Goal: Information Seeking & Learning: Learn about a topic

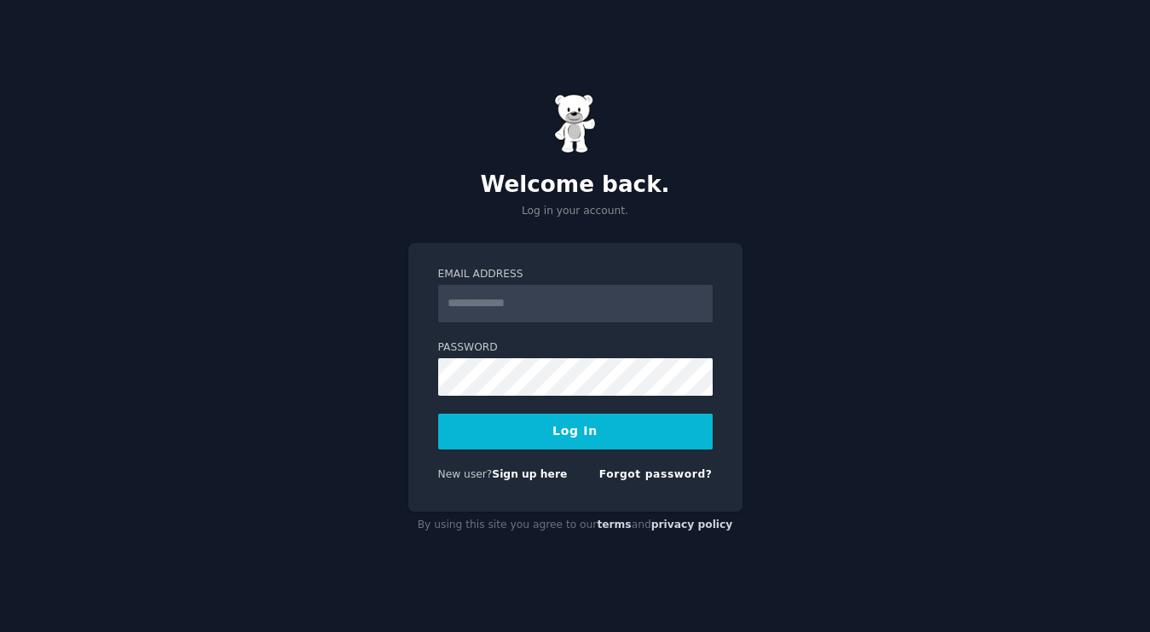
scroll to position [388, 0]
type input "**********"
click at [592, 436] on button "Log In" at bounding box center [575, 431] width 274 height 36
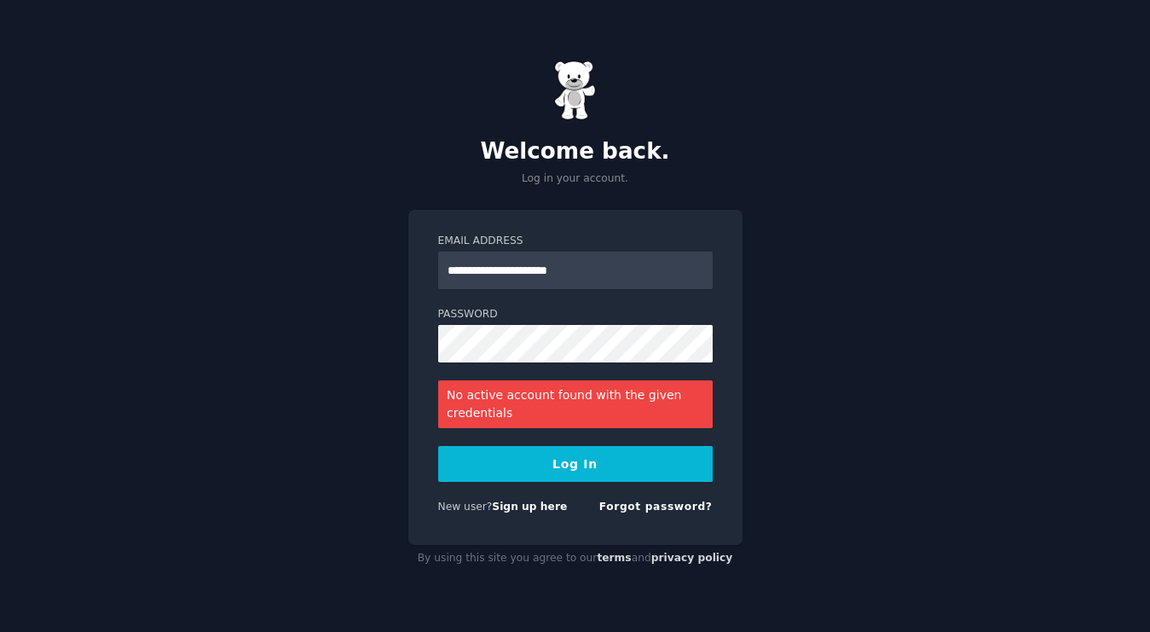
click at [534, 513] on div "New user? Sign up here" at bounding box center [503, 507] width 130 height 15
click at [534, 511] on link "Sign up here" at bounding box center [529, 506] width 75 height 12
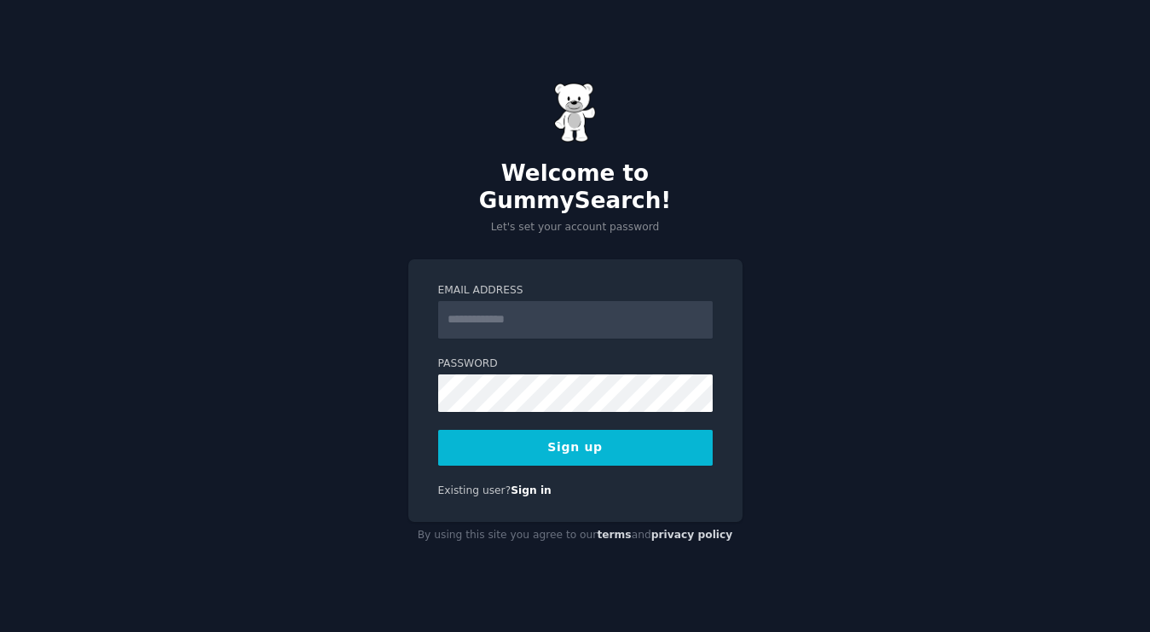
scroll to position [388, 0]
click at [485, 314] on input "Email Address" at bounding box center [575, 320] width 274 height 38
type input "**********"
click at [586, 435] on button "Sign up" at bounding box center [575, 448] width 274 height 36
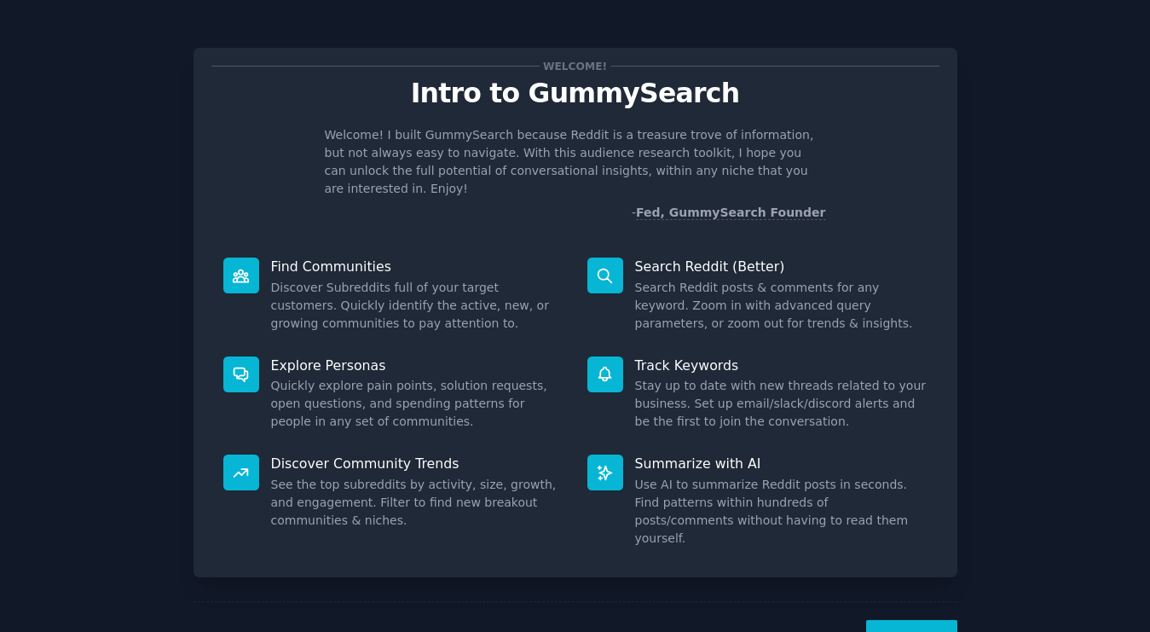
scroll to position [388, 0]
click at [899, 620] on button "Next" at bounding box center [911, 641] width 91 height 42
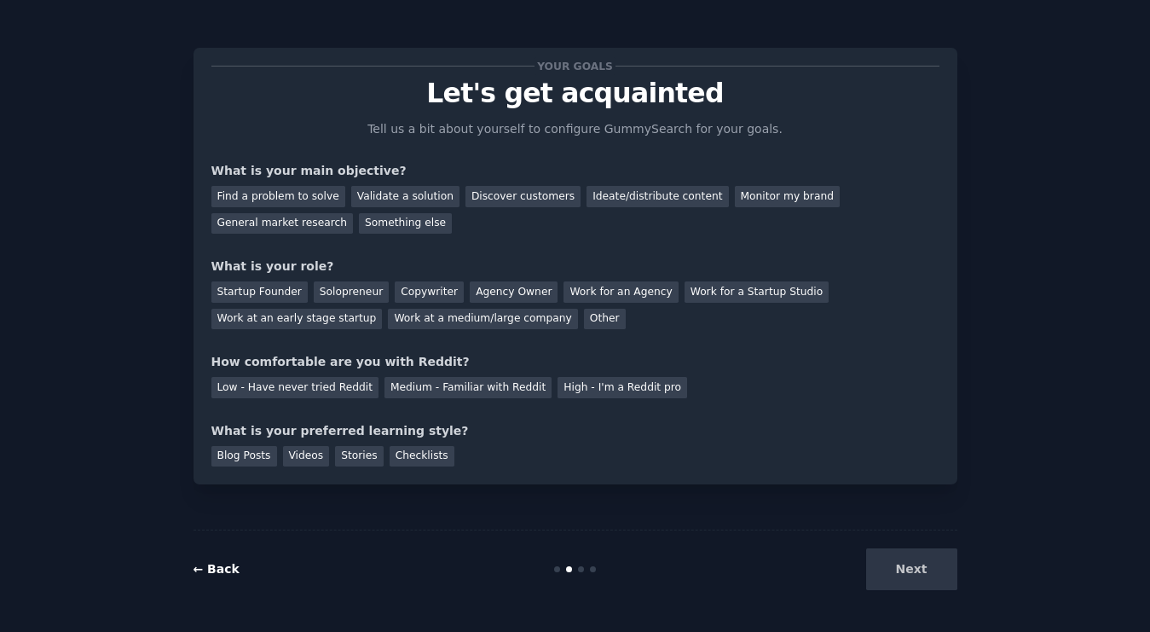
click at [209, 569] on link "← Back" at bounding box center [216, 569] width 46 height 14
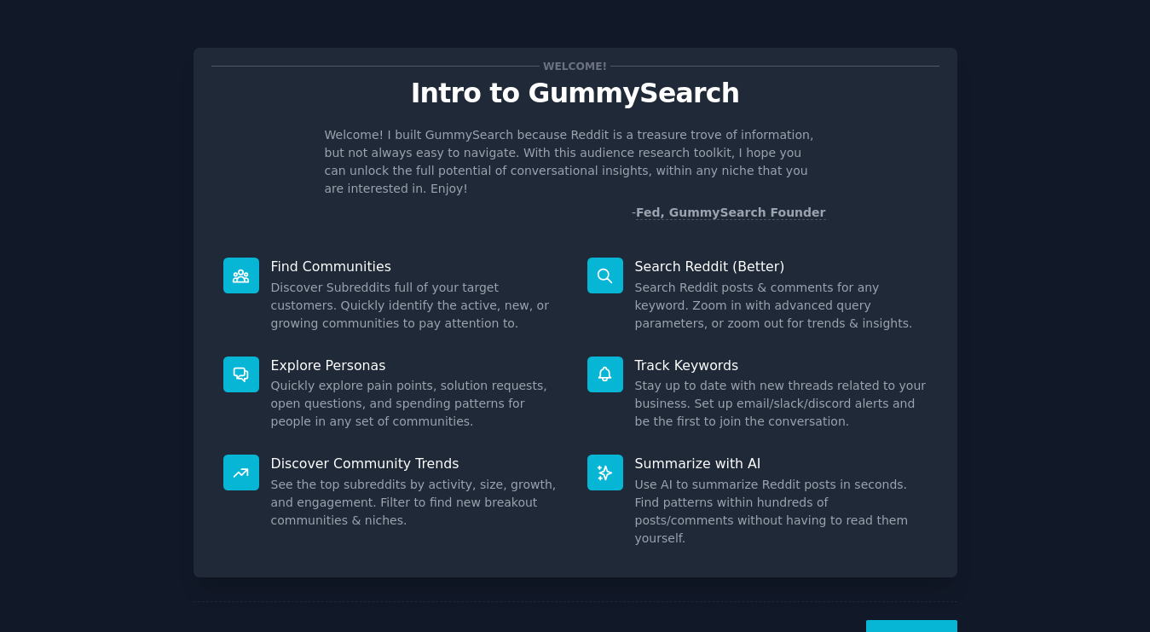
click at [636, 279] on dd "Search Reddit posts & comments for any keyword. Zoom in with advanced query par…" at bounding box center [781, 306] width 292 height 54
click at [913, 620] on button "Next" at bounding box center [911, 641] width 91 height 42
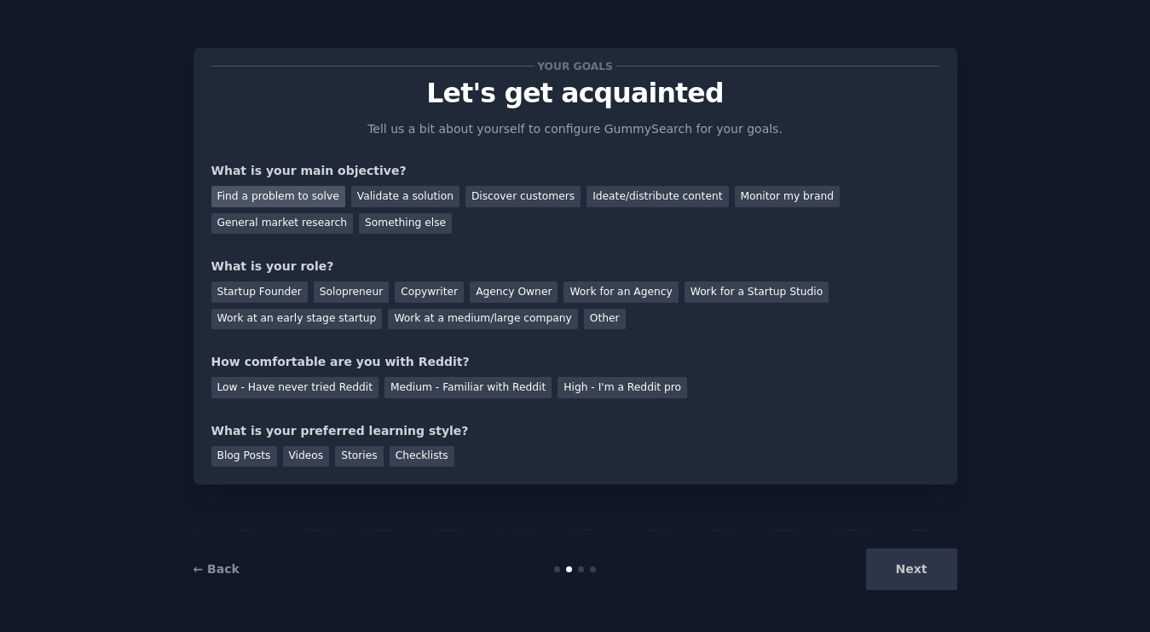
click at [320, 202] on div "Find a problem to solve" at bounding box center [278, 196] width 134 height 21
click at [378, 202] on div "Validate a solution" at bounding box center [405, 196] width 108 height 21
click at [626, 193] on div "Ideate/distribute content" at bounding box center [657, 196] width 142 height 21
click at [354, 287] on div "Solopreneur" at bounding box center [351, 291] width 75 height 21
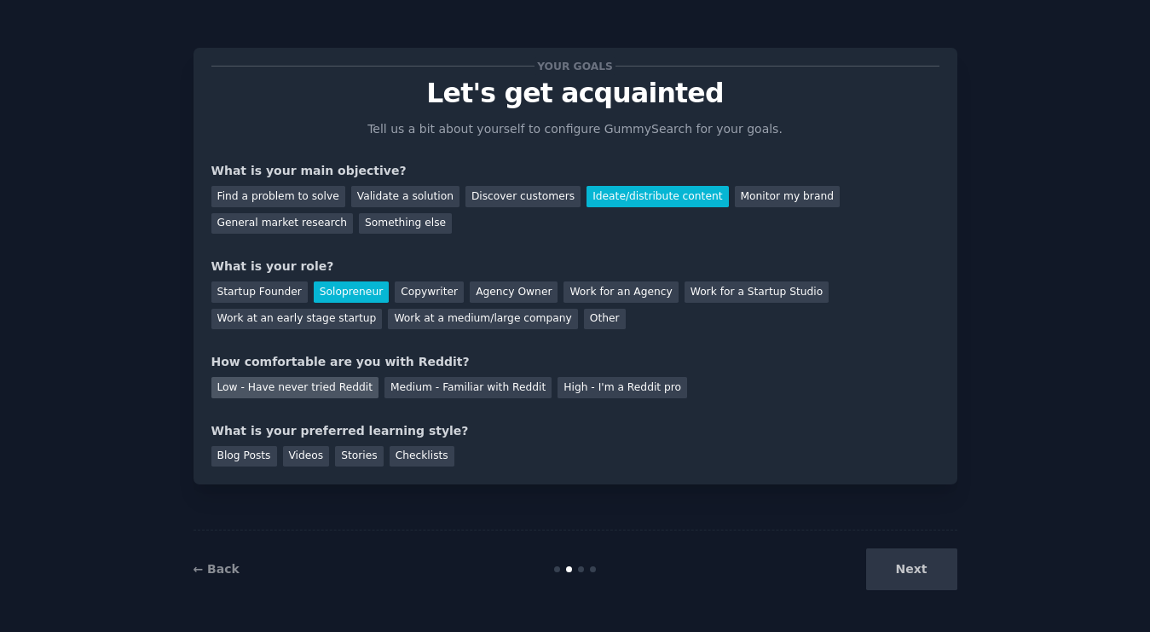
click at [340, 386] on div "Low - Have never tried Reddit" at bounding box center [294, 387] width 167 height 21
click at [308, 452] on div "Videos" at bounding box center [306, 456] width 47 height 21
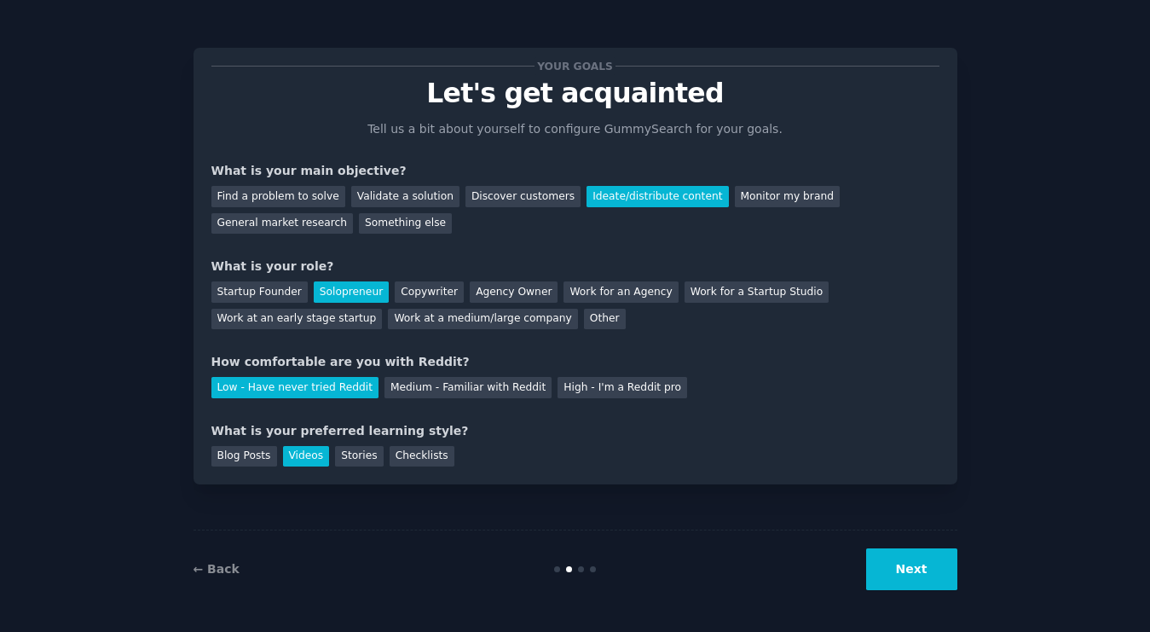
click at [900, 570] on button "Next" at bounding box center [911, 569] width 91 height 42
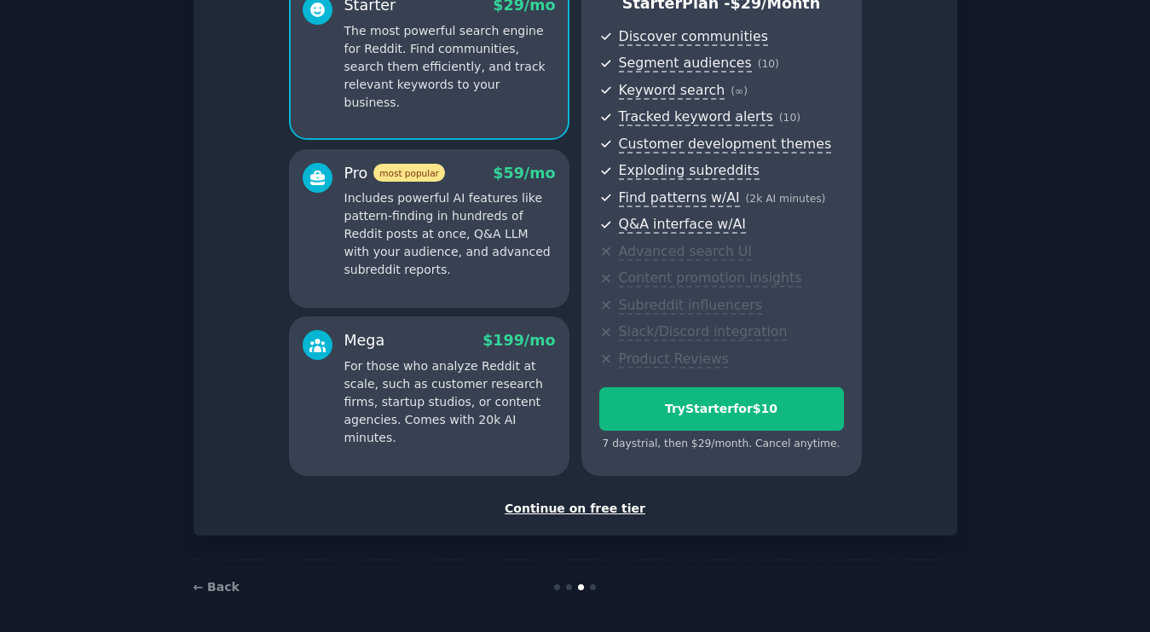
scroll to position [176, 0]
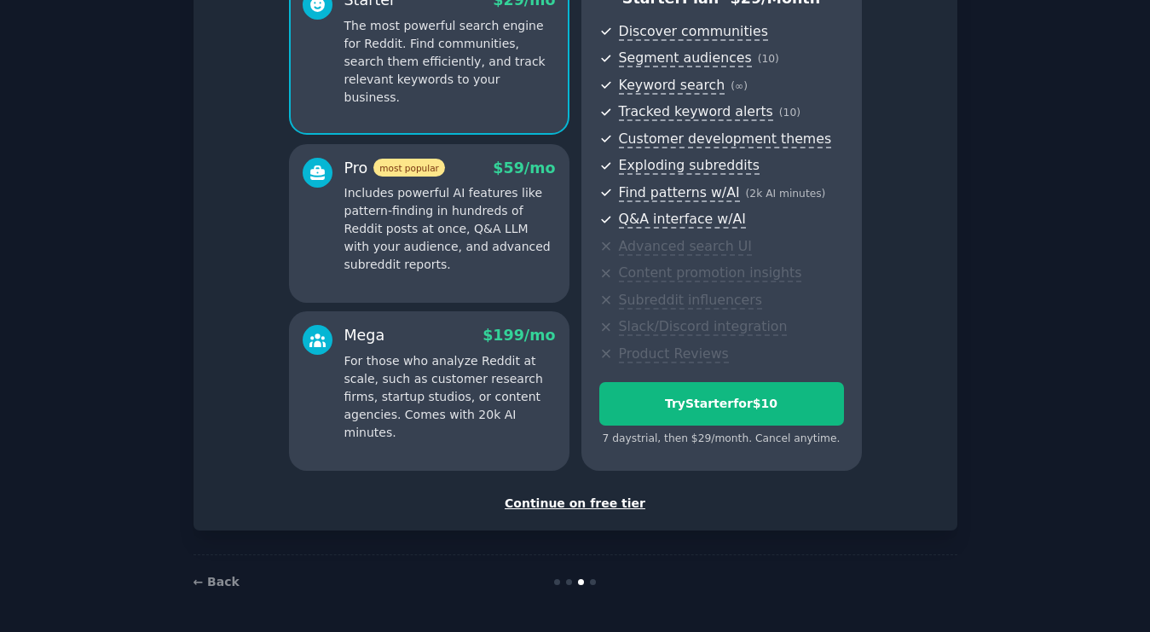
click at [595, 505] on div "Continue on free tier" at bounding box center [575, 503] width 728 height 18
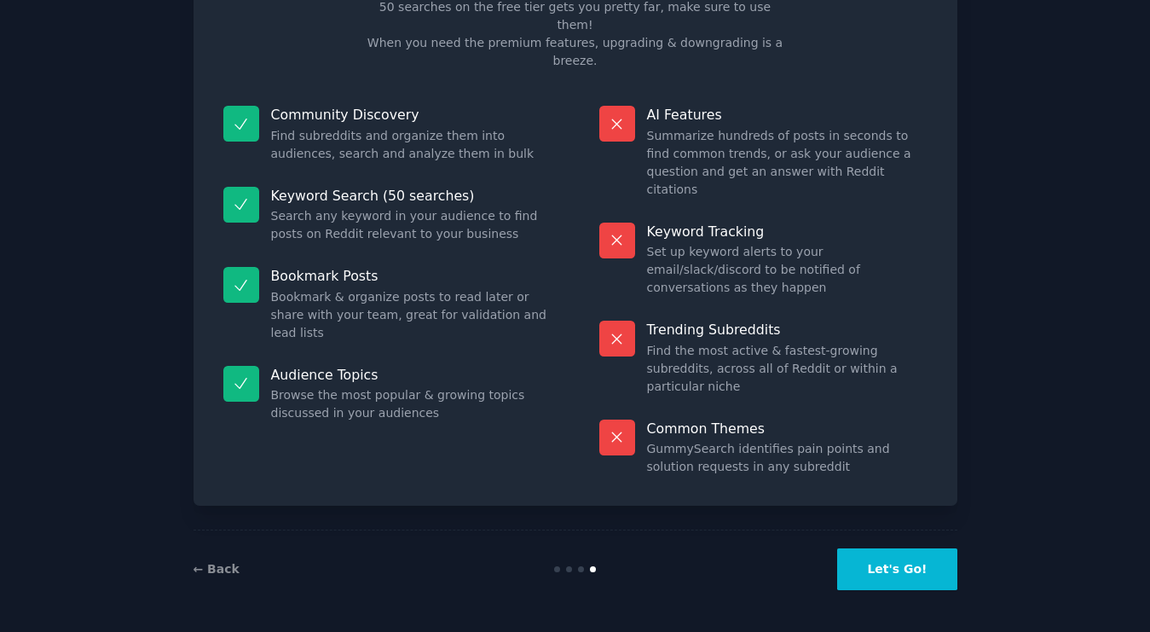
scroll to position [32, 0]
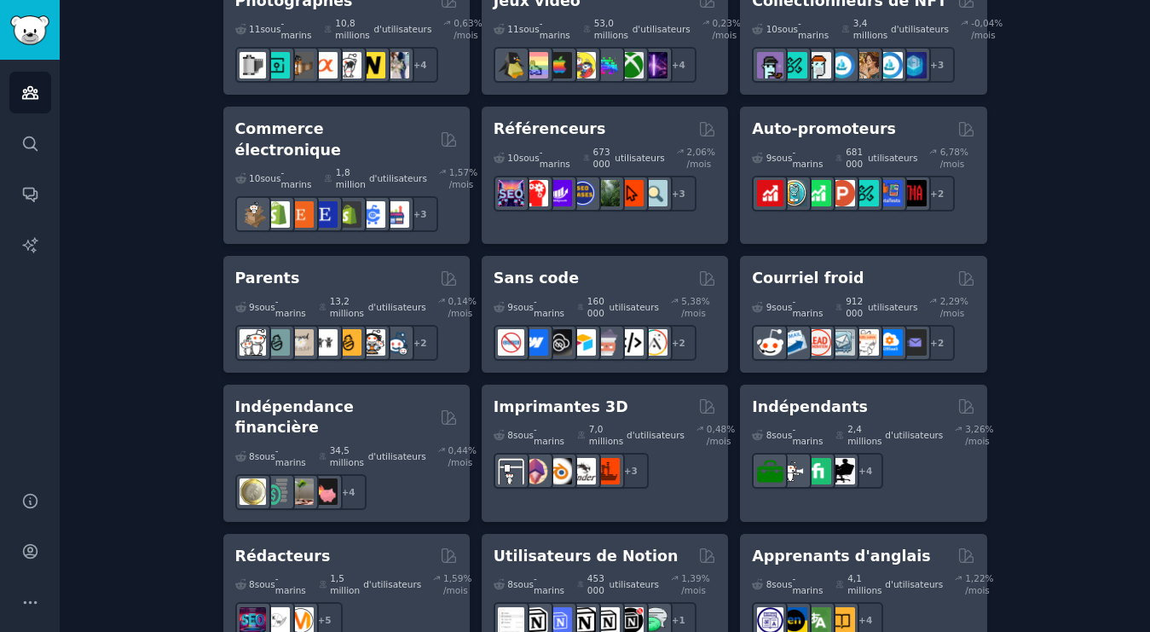
scroll to position [1195, 0]
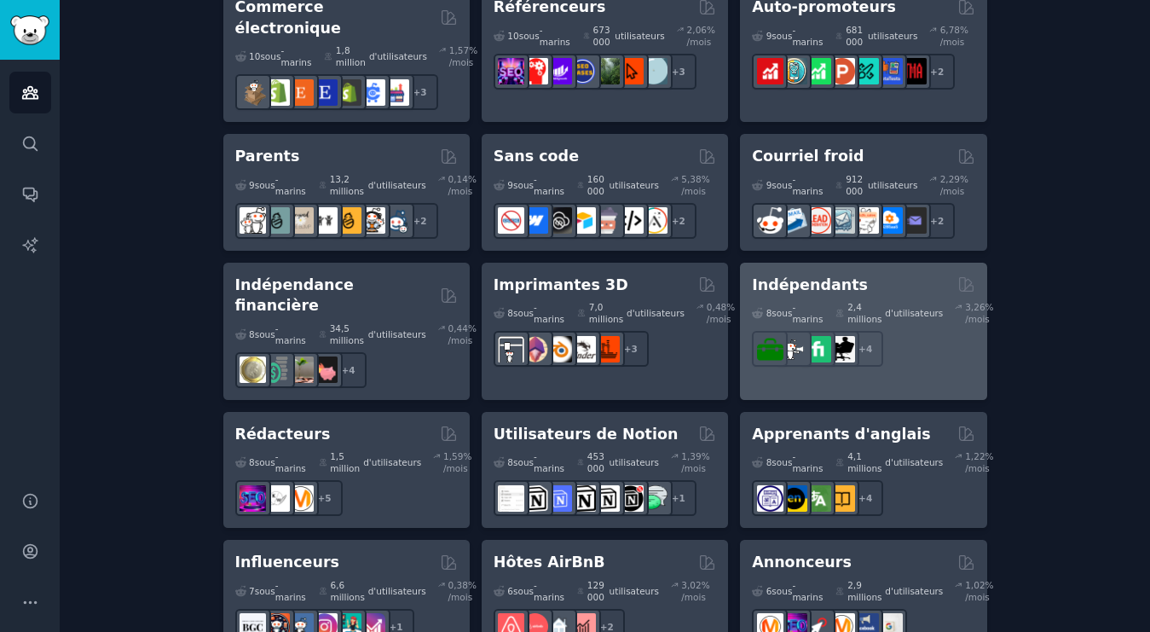
click at [806, 276] on font "Indépendants" at bounding box center [810, 284] width 116 height 17
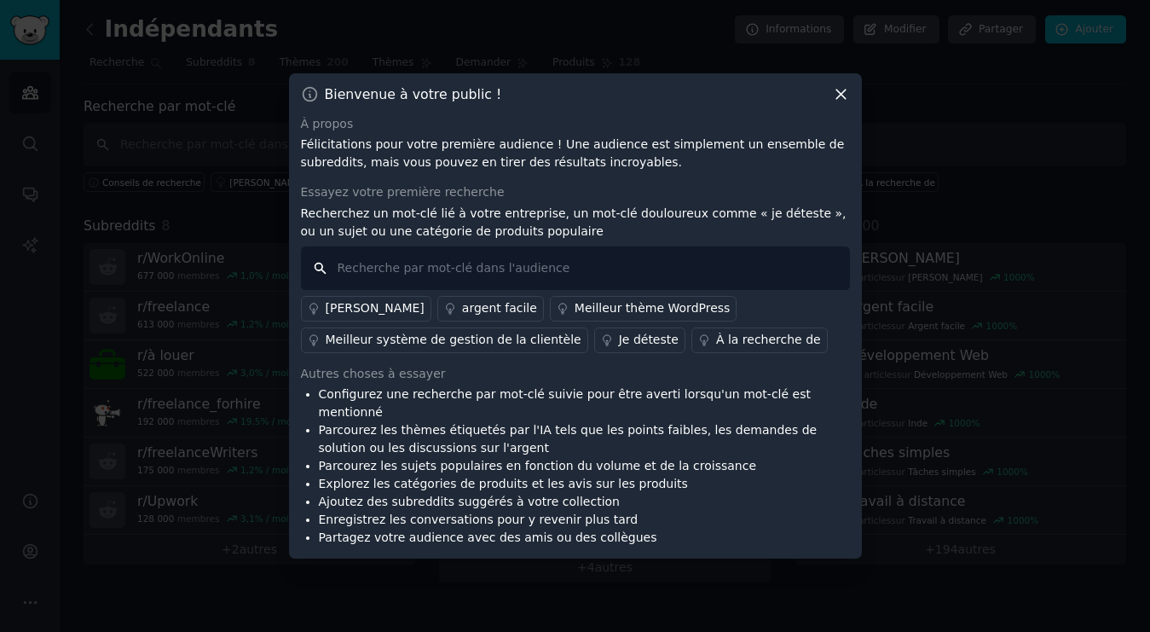
click at [397, 277] on input "text" at bounding box center [575, 267] width 549 height 43
type input "LinkedIn"
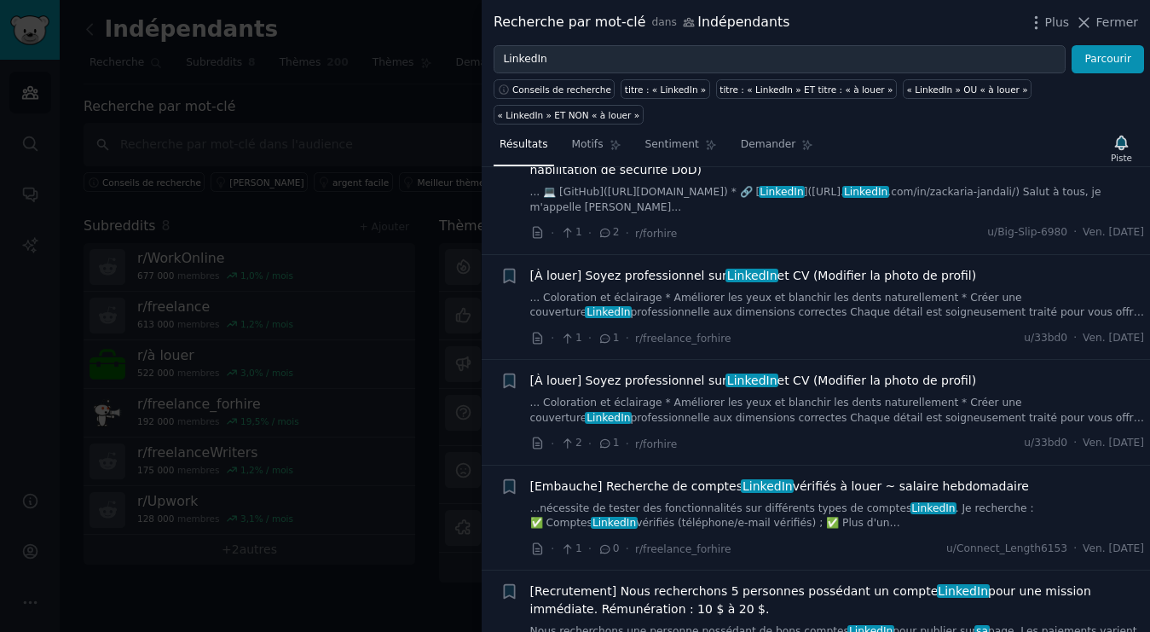
scroll to position [1795, 0]
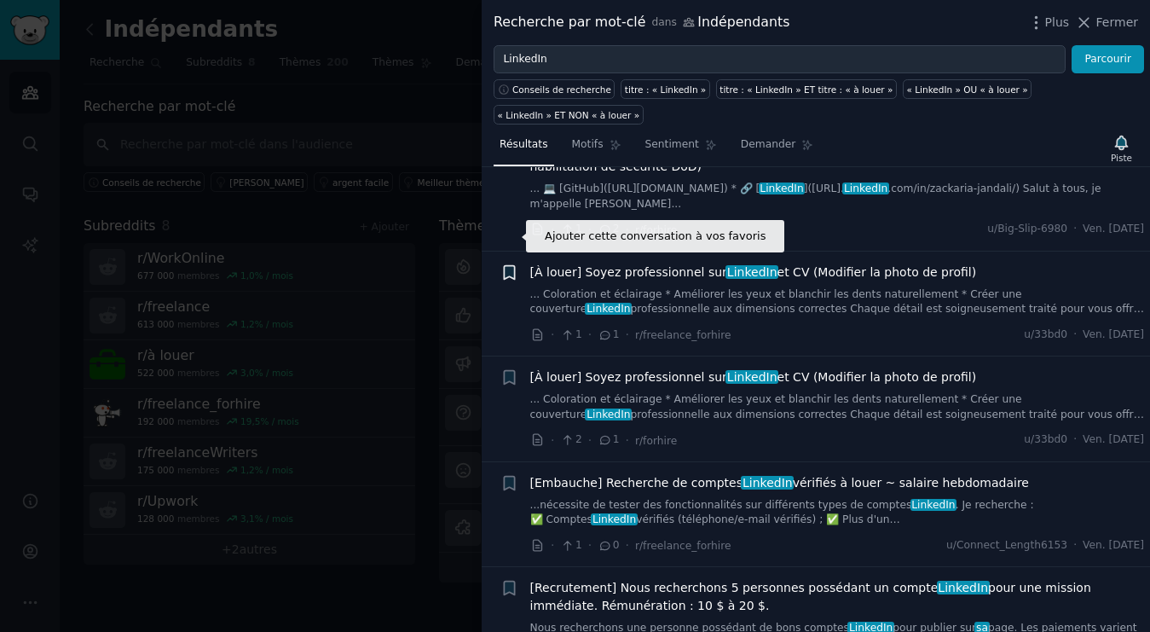
click at [511, 265] on icon "button" at bounding box center [509, 272] width 10 height 14
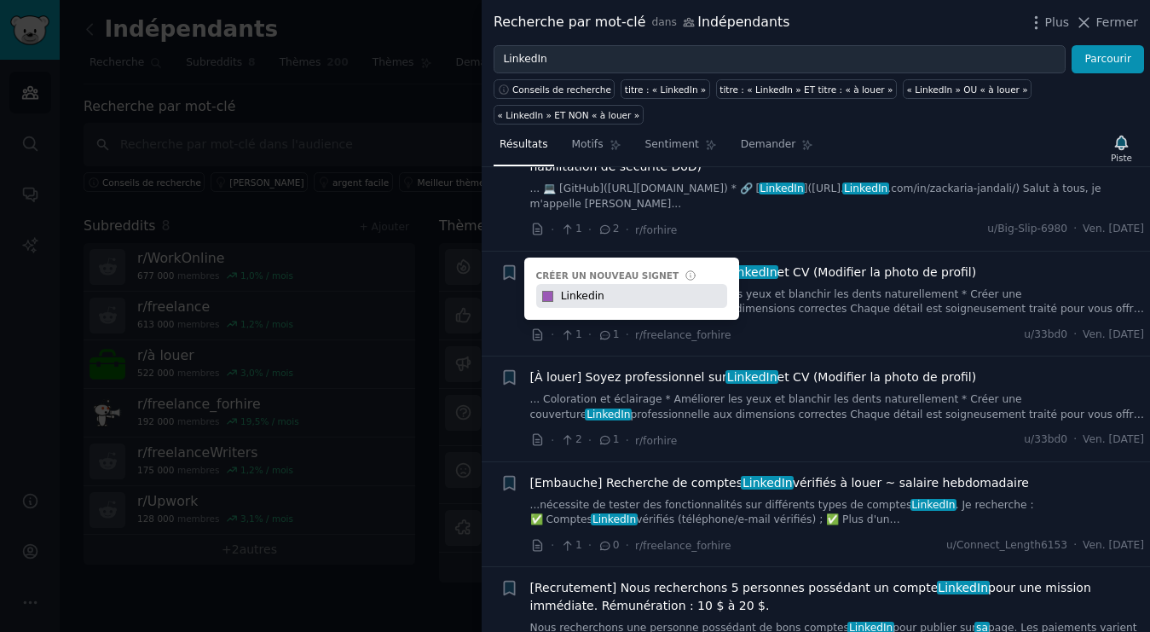
type input "Linkedin"
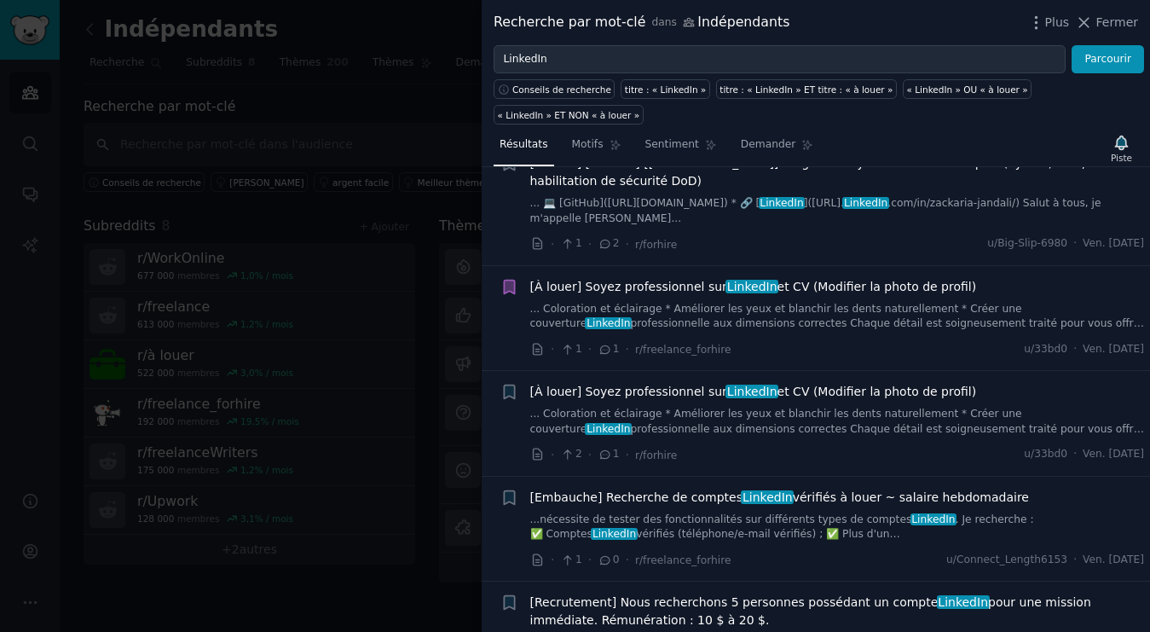
scroll to position [1777, 0]
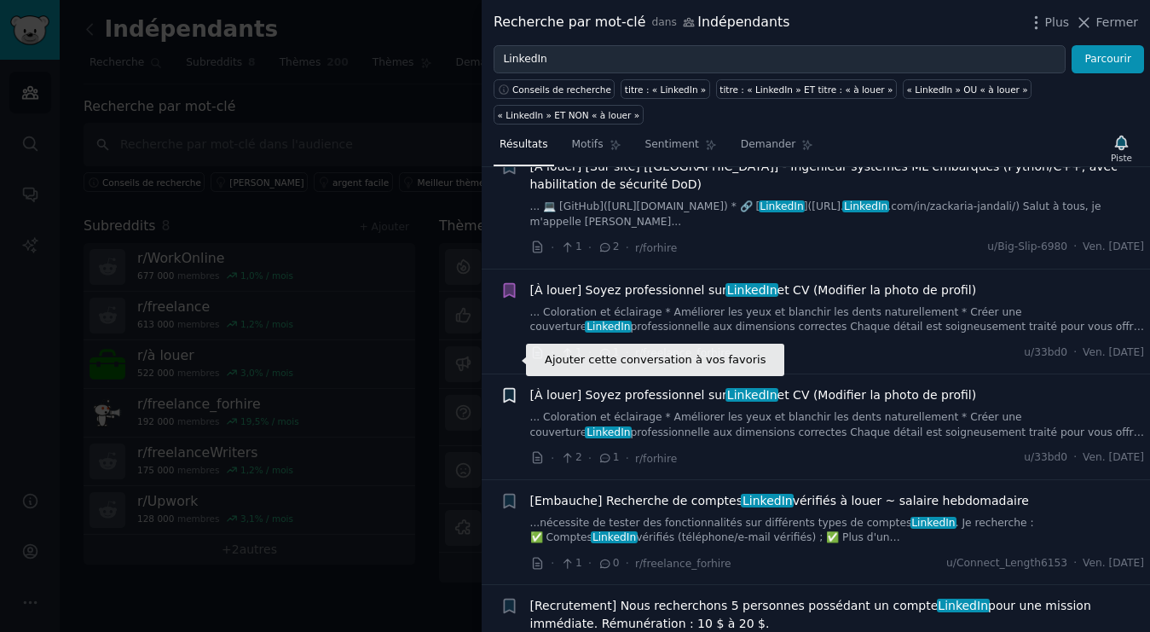
click at [505, 389] on icon "button" at bounding box center [509, 396] width 10 height 14
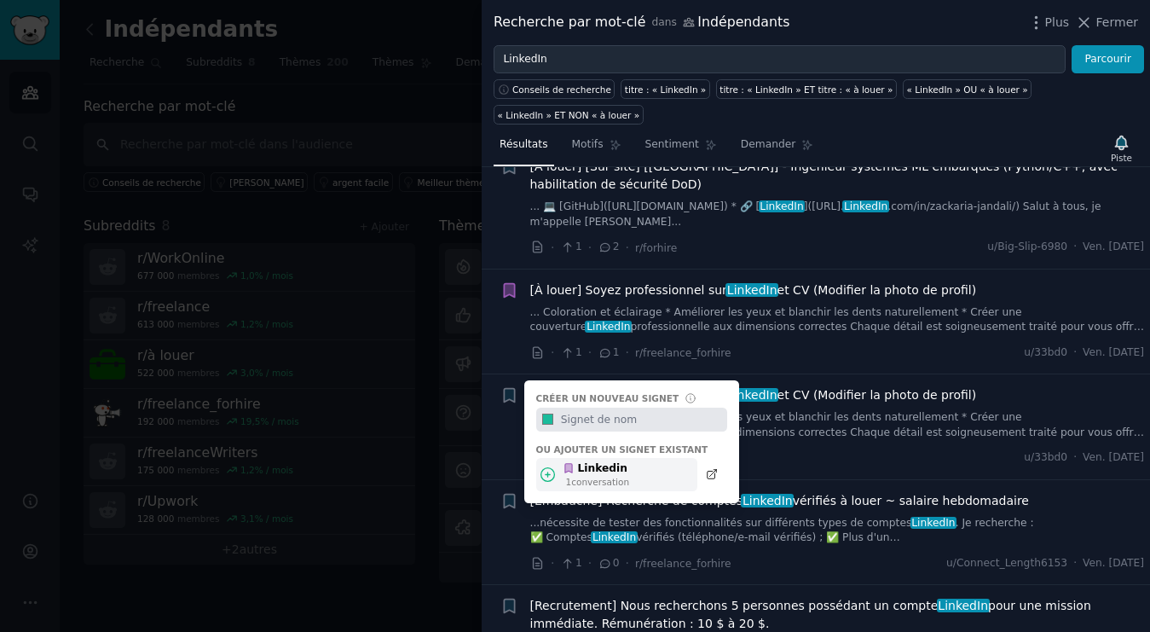
click at [588, 476] on font "conversation" at bounding box center [600, 481] width 58 height 10
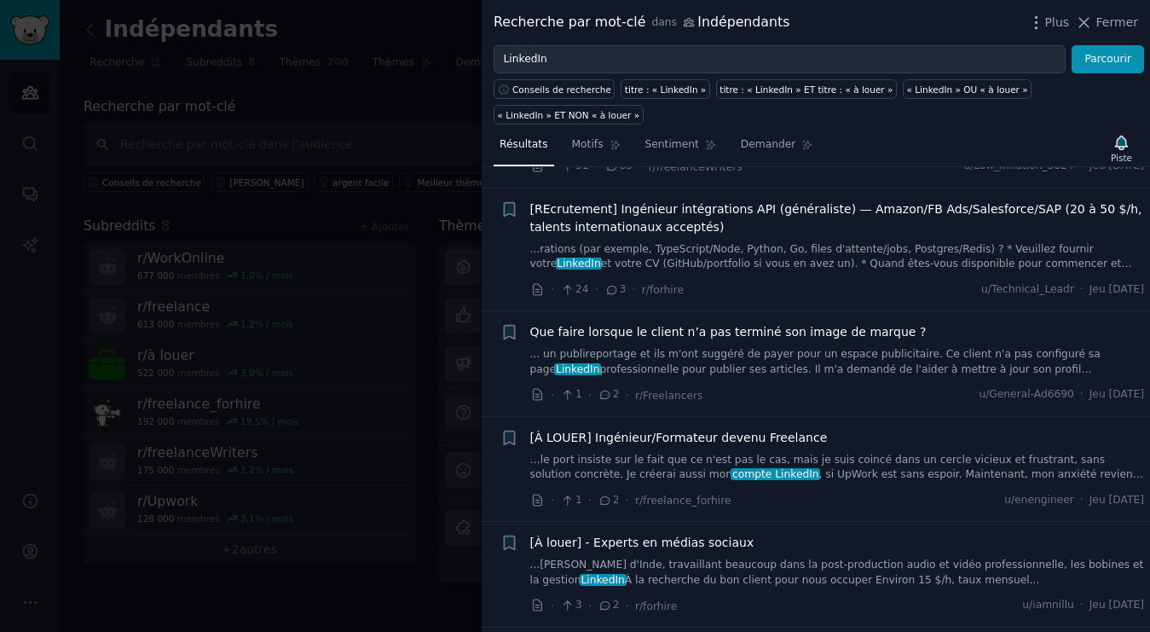
scroll to position [2774, 0]
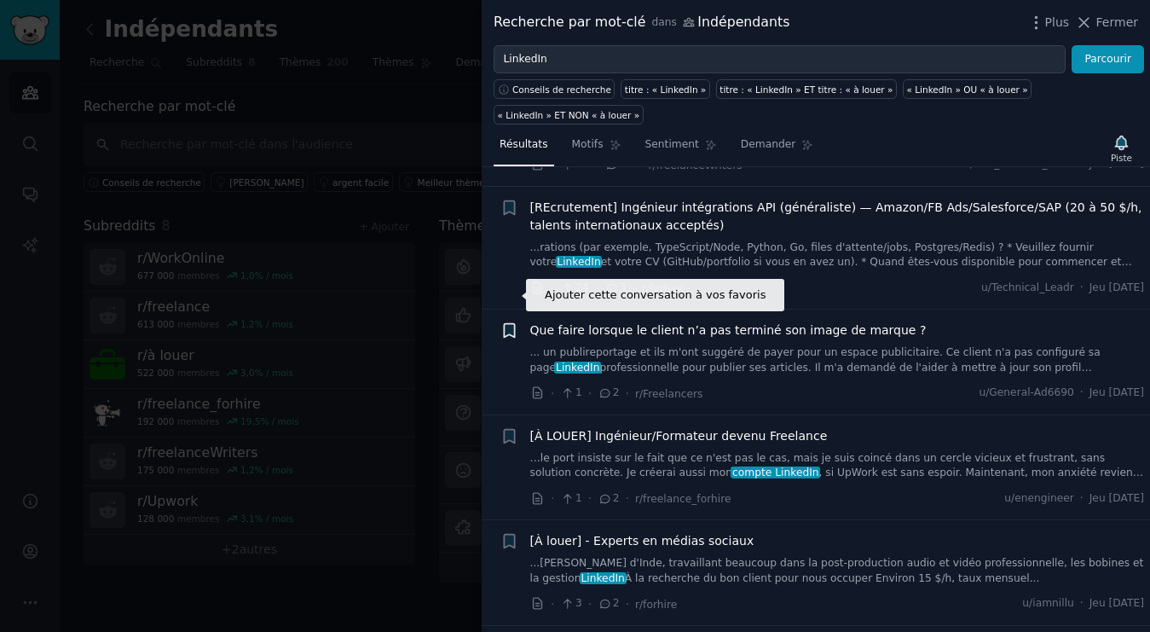
click at [515, 321] on icon "button" at bounding box center [509, 330] width 18 height 18
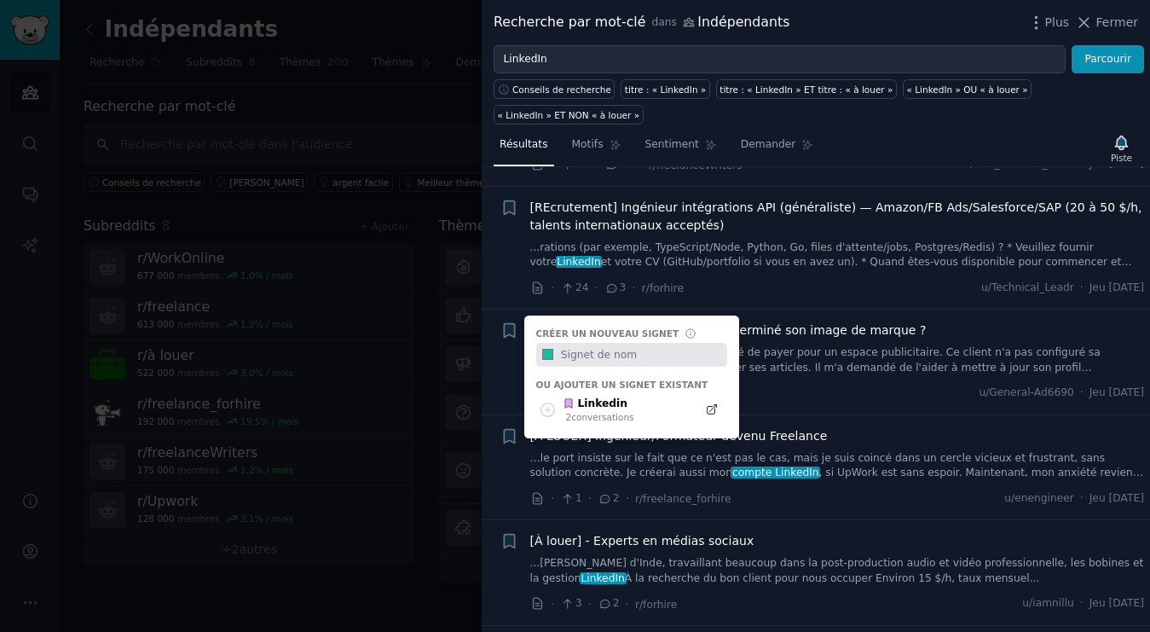
click at [494, 366] on li "Ajouter cette conversation à vos favoris + Créer un nouveau signet #1abc9c Ou a…" at bounding box center [816, 361] width 668 height 105
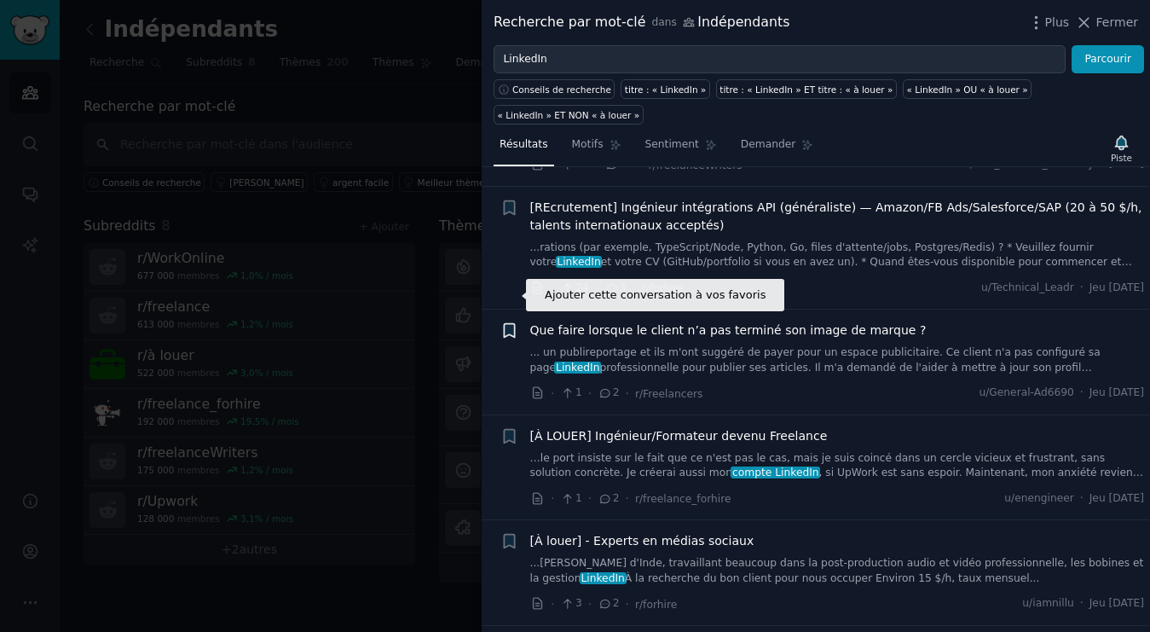
click at [514, 324] on icon "button" at bounding box center [509, 331] width 10 height 14
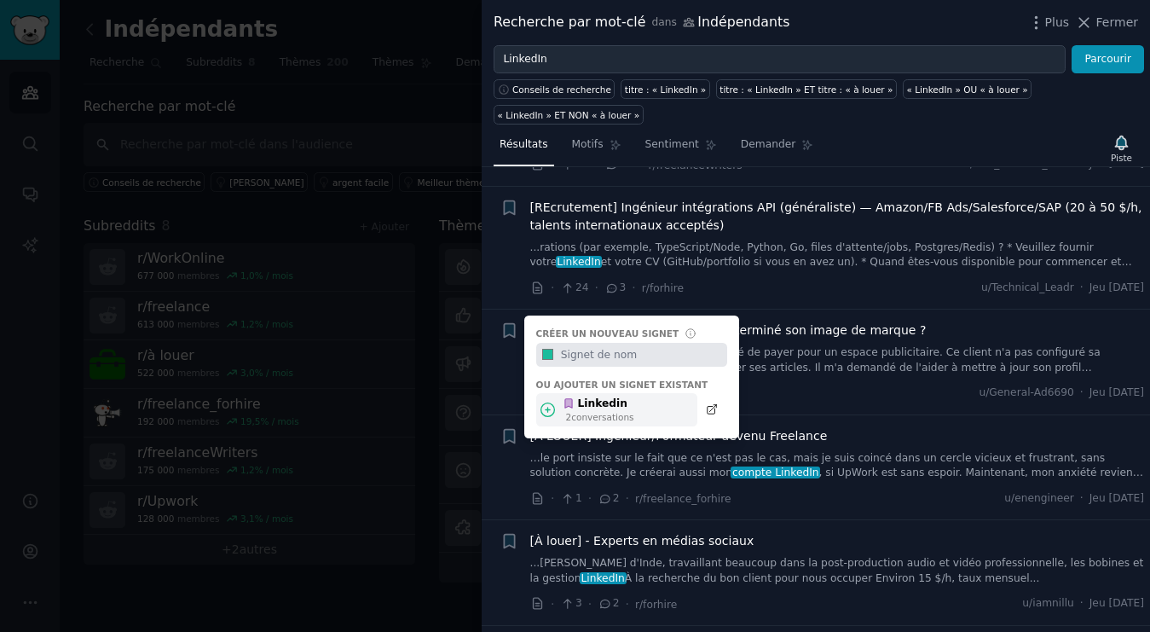
click at [602, 412] on font "conversations" at bounding box center [602, 417] width 62 height 10
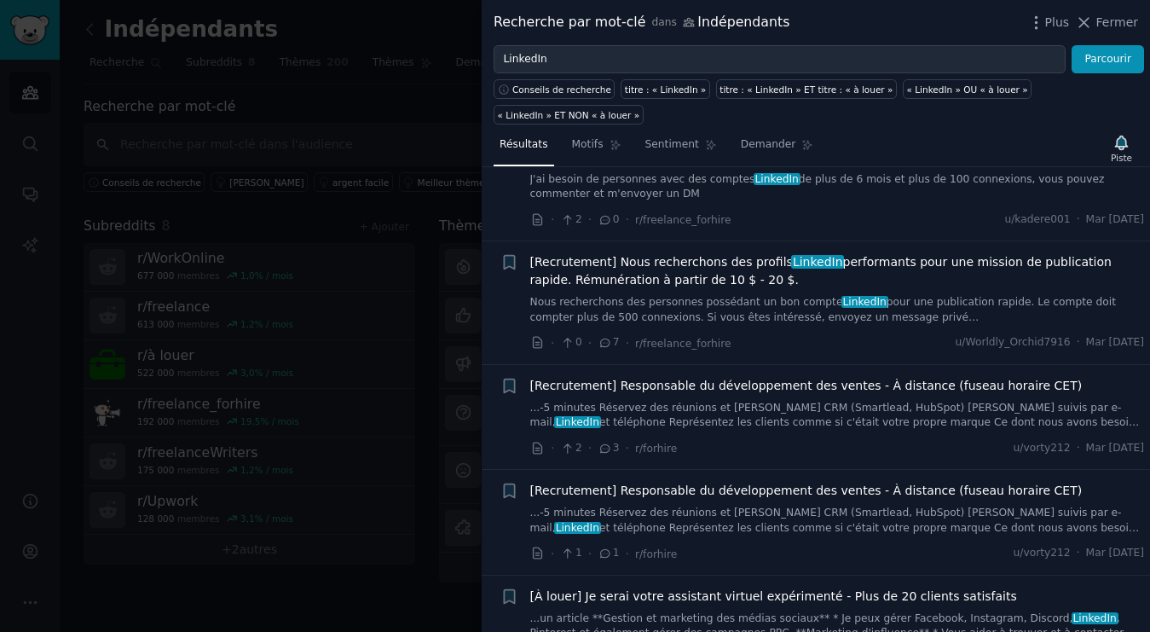
scroll to position [3804, 0]
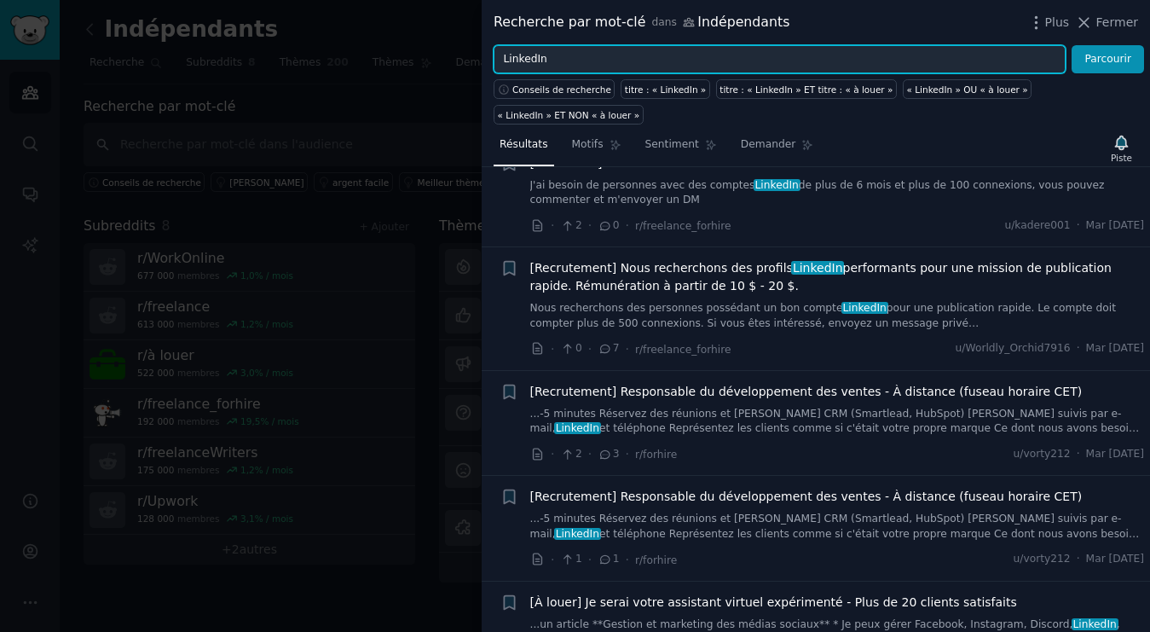
click at [502, 61] on input "LinkedIn" at bounding box center [780, 59] width 572 height 29
click at [1071, 45] on button "Parcourir" at bounding box center [1107, 59] width 72 height 29
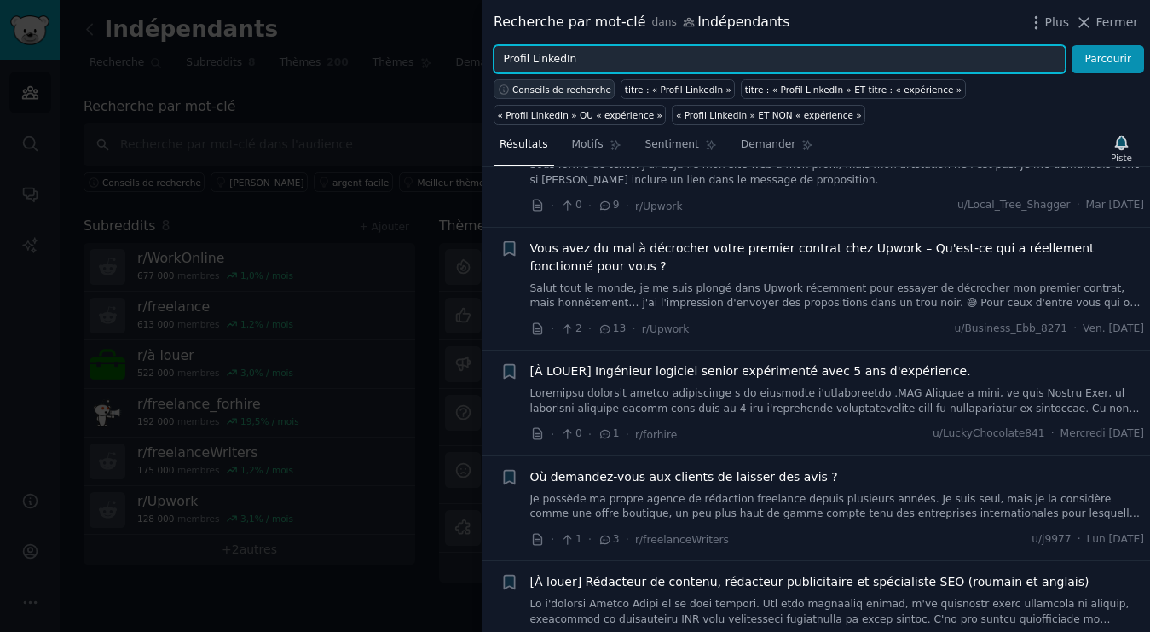
scroll to position [185, 0]
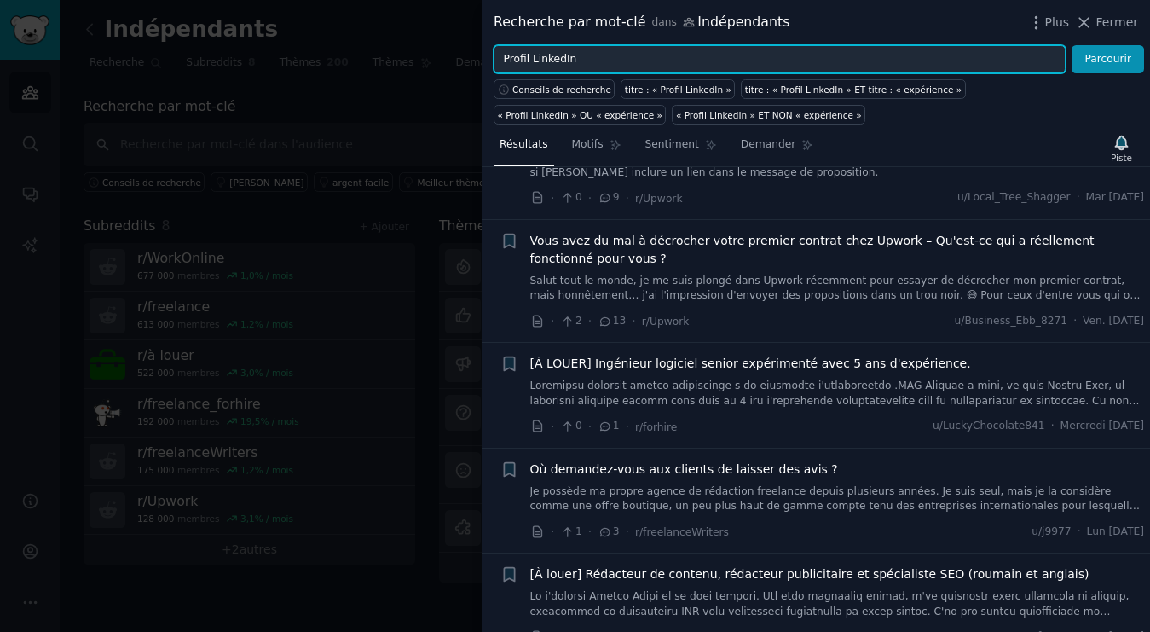
click at [582, 66] on input "Profil LinkedIn" at bounding box center [780, 59] width 572 height 29
click at [500, 58] on input "Profil LinkedIn "" at bounding box center [780, 59] width 572 height 29
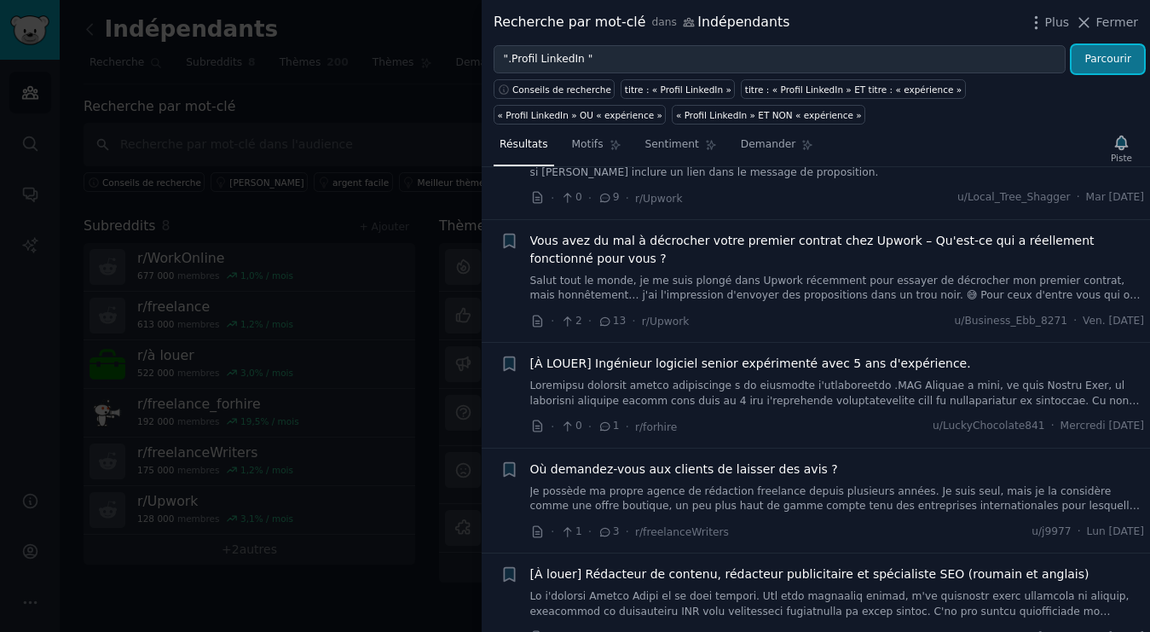
click at [1101, 62] on font "Parcourir" at bounding box center [1107, 59] width 47 height 12
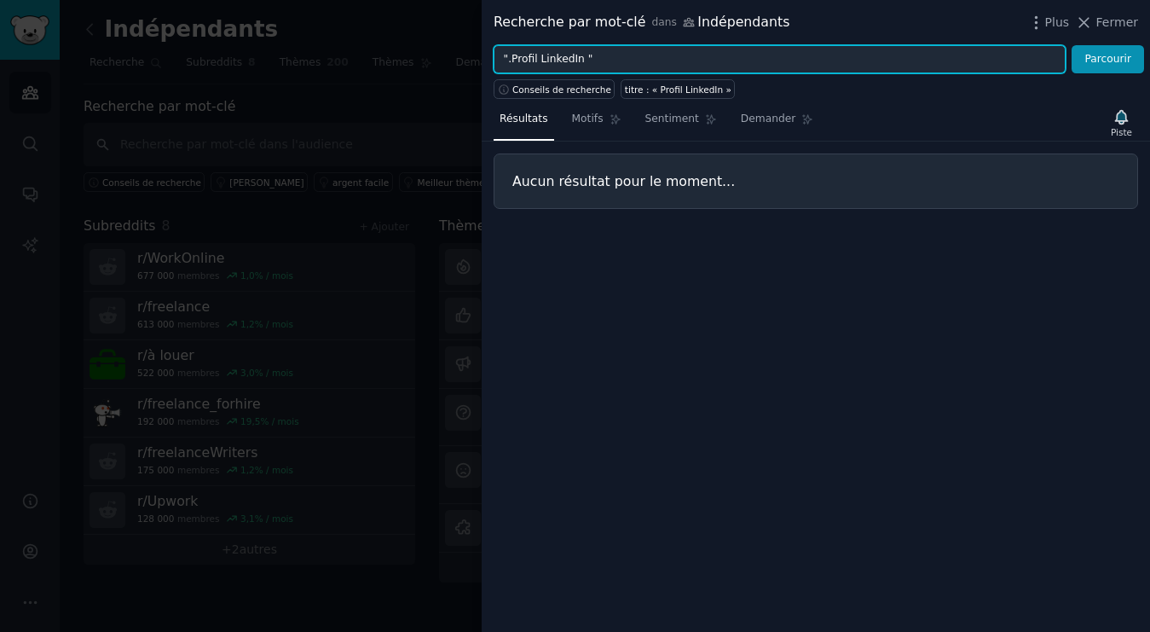
click at [510, 63] on input "".Profil LinkedIn "" at bounding box center [780, 59] width 572 height 29
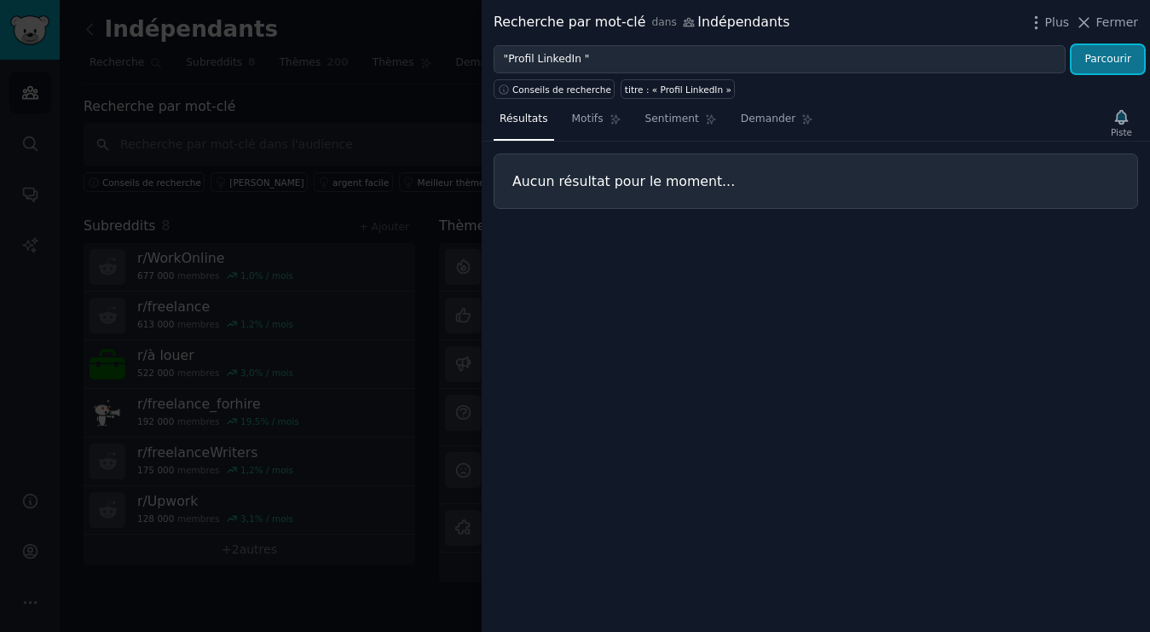
click at [1121, 66] on button "Parcourir" at bounding box center [1107, 59] width 72 height 29
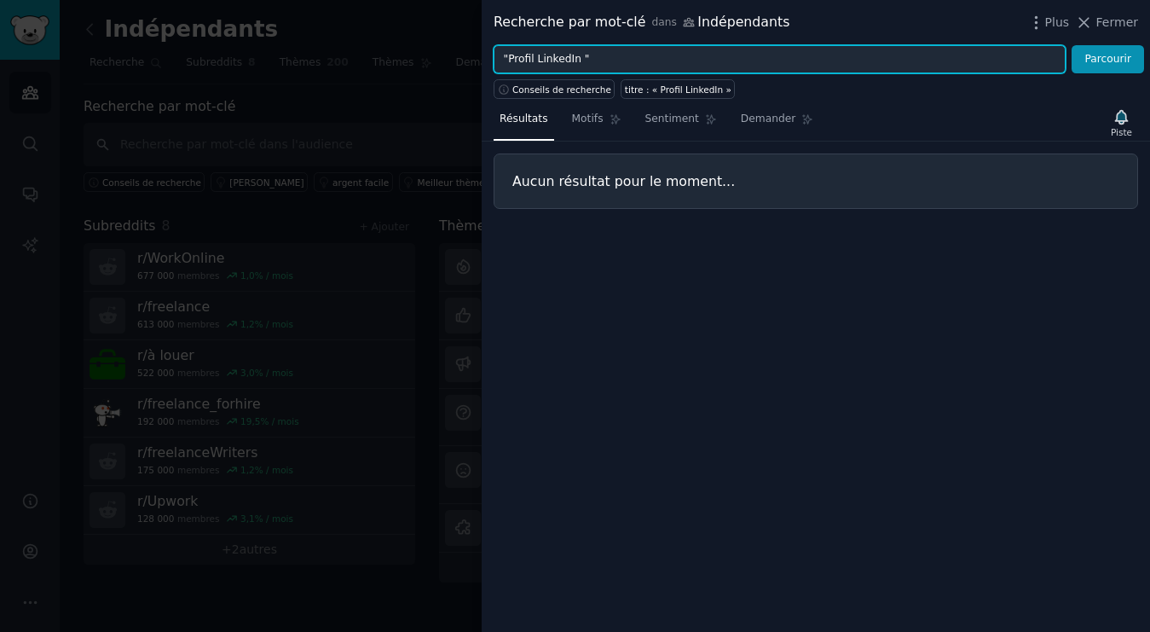
click at [588, 66] on input ""Profil LinkedIn "" at bounding box center [780, 59] width 572 height 29
click at [506, 61] on input ""Profil LinkedIn" at bounding box center [780, 59] width 572 height 29
type input "Profil LinkedIn"
click at [1071, 45] on button "Parcourir" at bounding box center [1107, 59] width 72 height 29
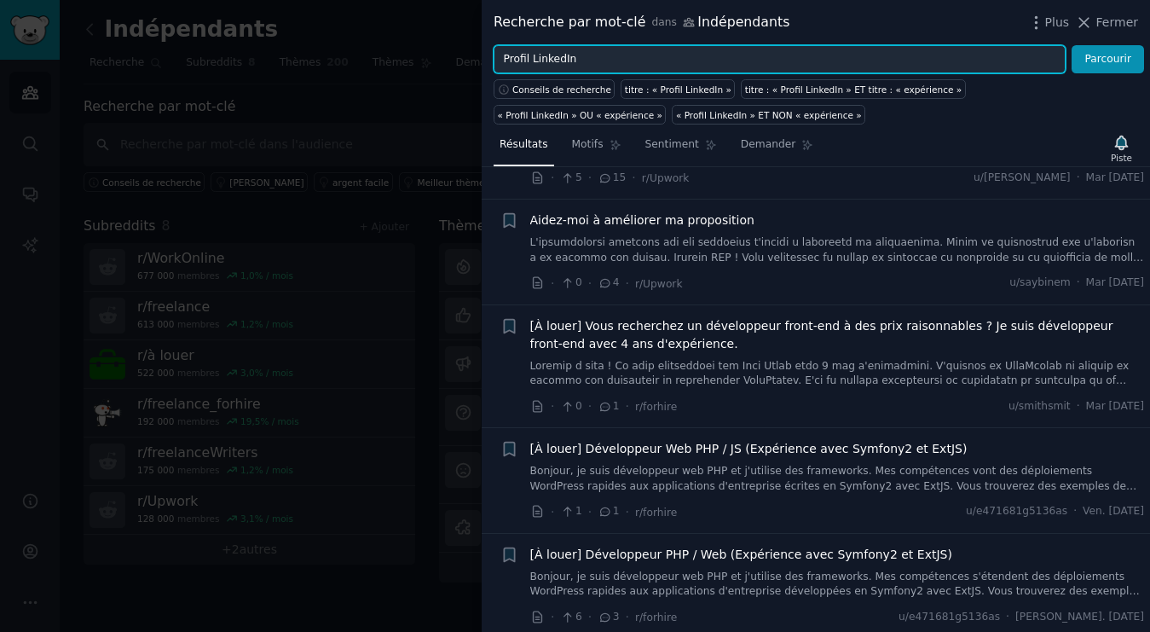
scroll to position [756, 0]
